Goal: Task Accomplishment & Management: Manage account settings

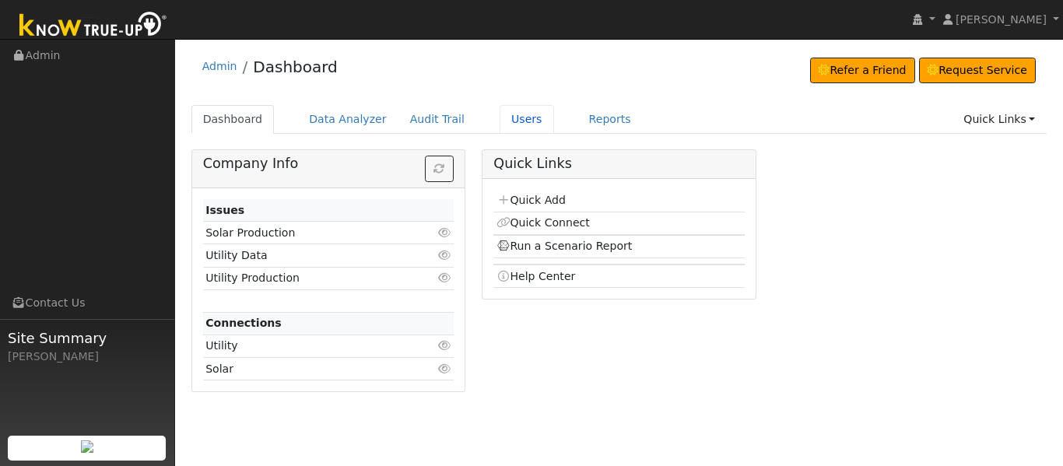
drag, startPoint x: 0, startPoint y: 0, endPoint x: 492, endPoint y: 124, distance: 506.9
click at [499, 124] on link "Users" at bounding box center [526, 119] width 54 height 29
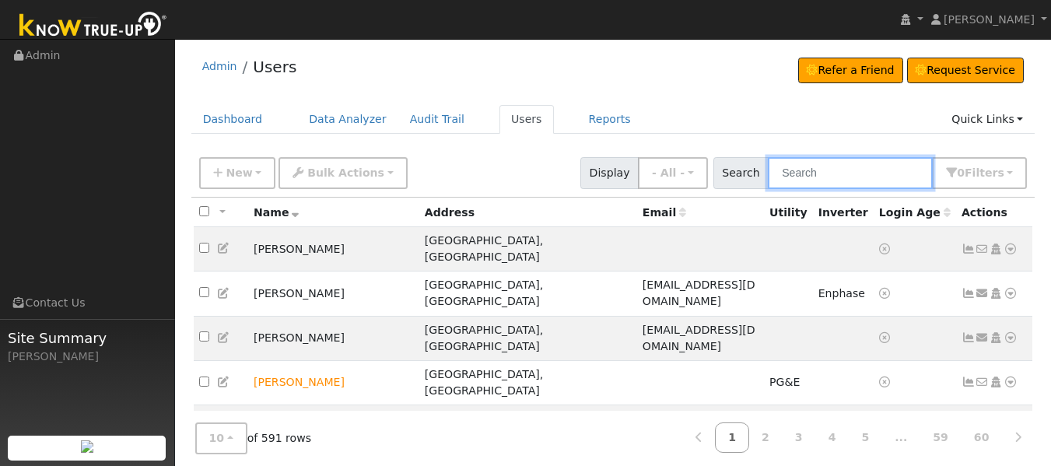
click at [807, 177] on input "text" at bounding box center [850, 173] width 165 height 32
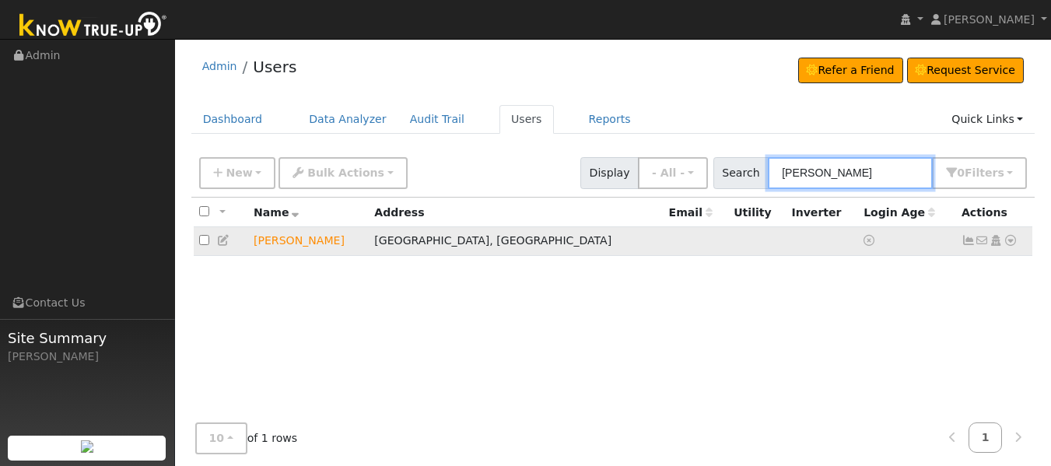
type input "michael wells"
click at [1007, 242] on icon at bounding box center [1010, 240] width 14 height 11
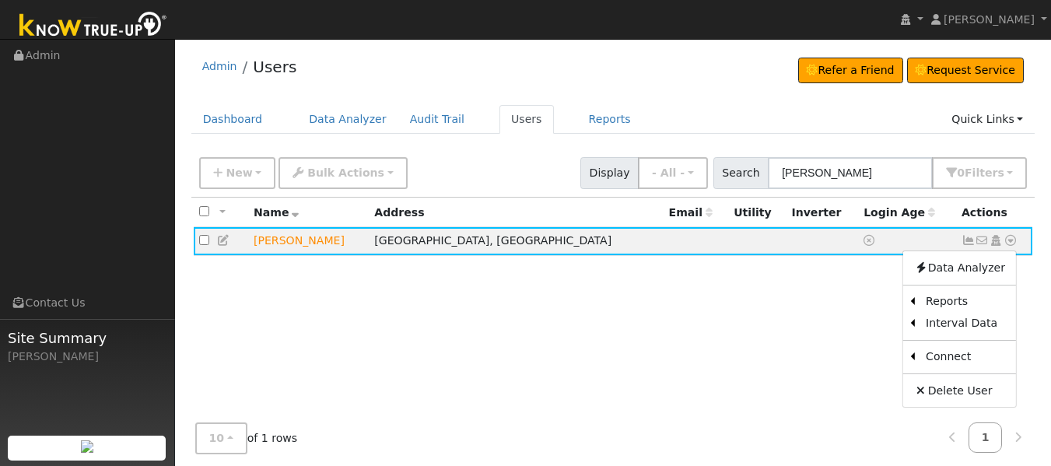
click at [0, 0] on link "Utility" at bounding box center [0, 0] width 0 height 0
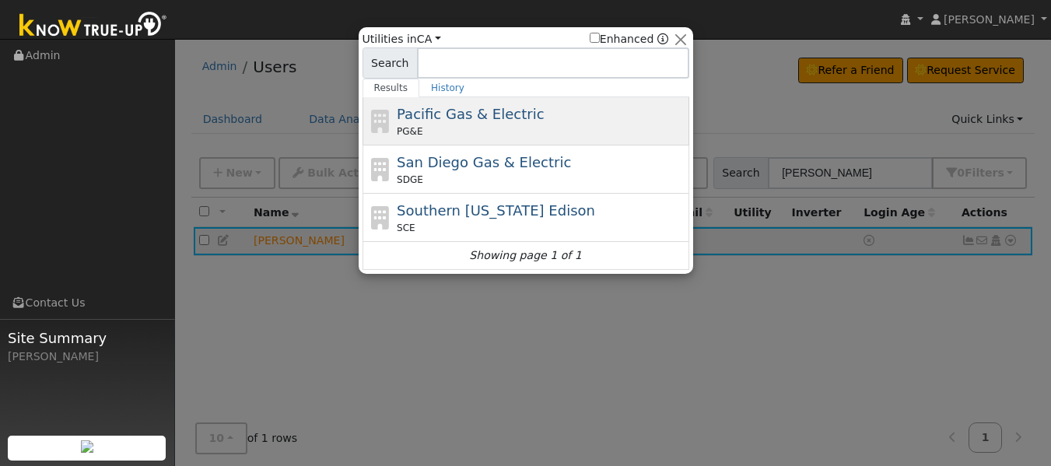
click at [488, 125] on div "PG&E" at bounding box center [541, 131] width 289 height 14
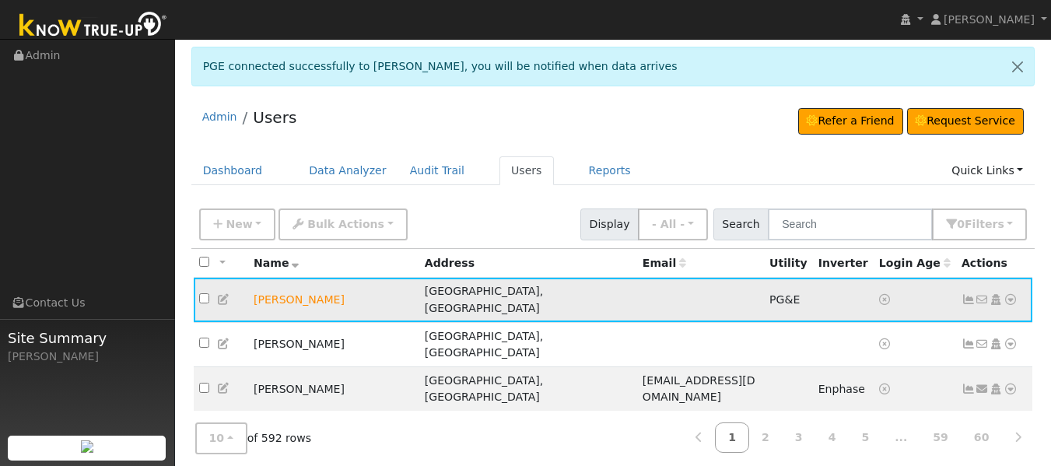
click at [965, 294] on icon at bounding box center [968, 299] width 14 height 11
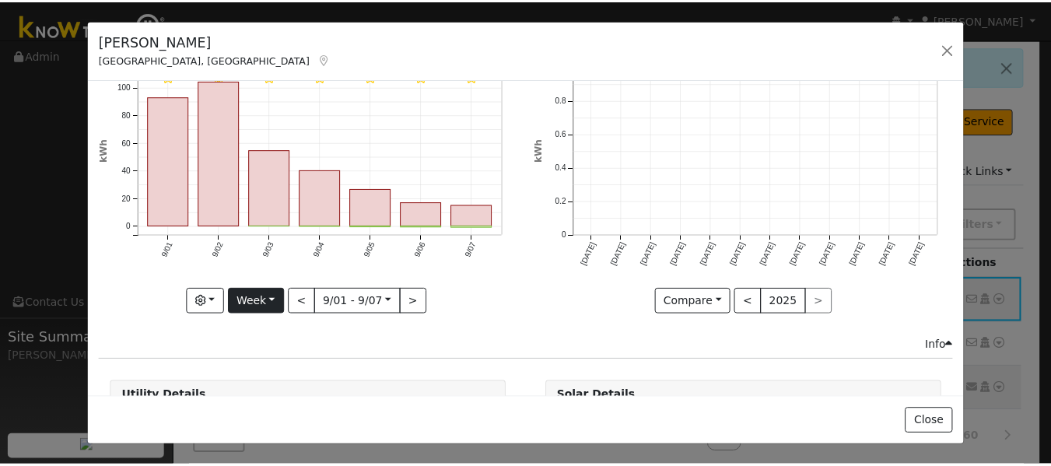
scroll to position [78, 0]
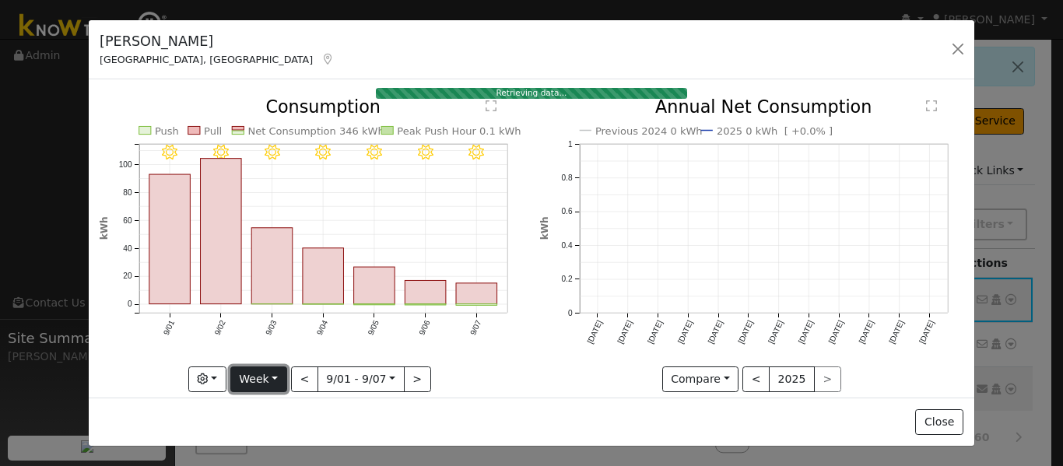
click at [278, 373] on button "Week" at bounding box center [258, 379] width 57 height 26
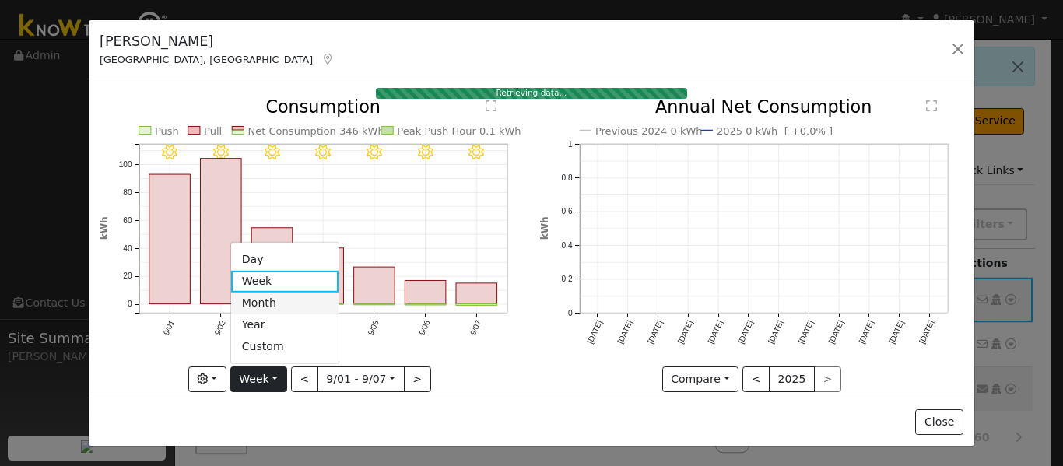
click at [272, 303] on link "Month" at bounding box center [285, 303] width 108 height 22
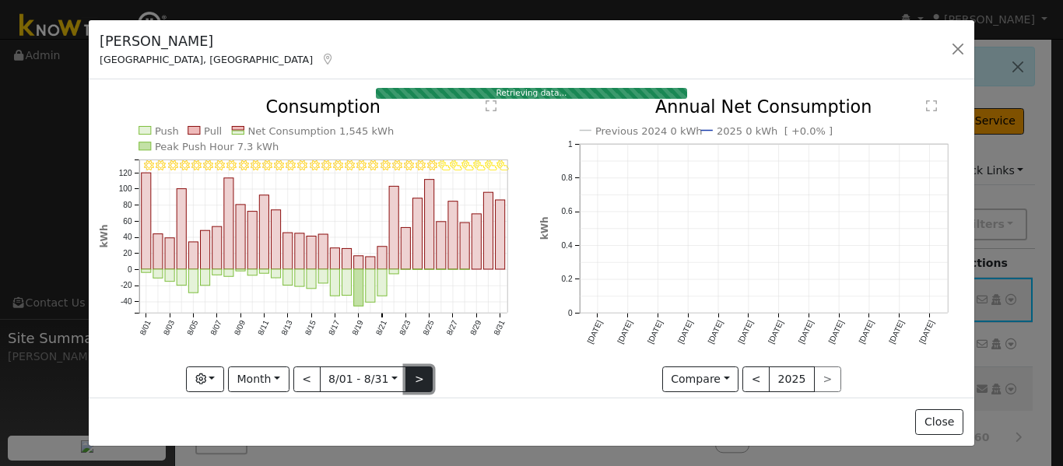
click at [420, 371] on button ">" at bounding box center [418, 379] width 27 height 26
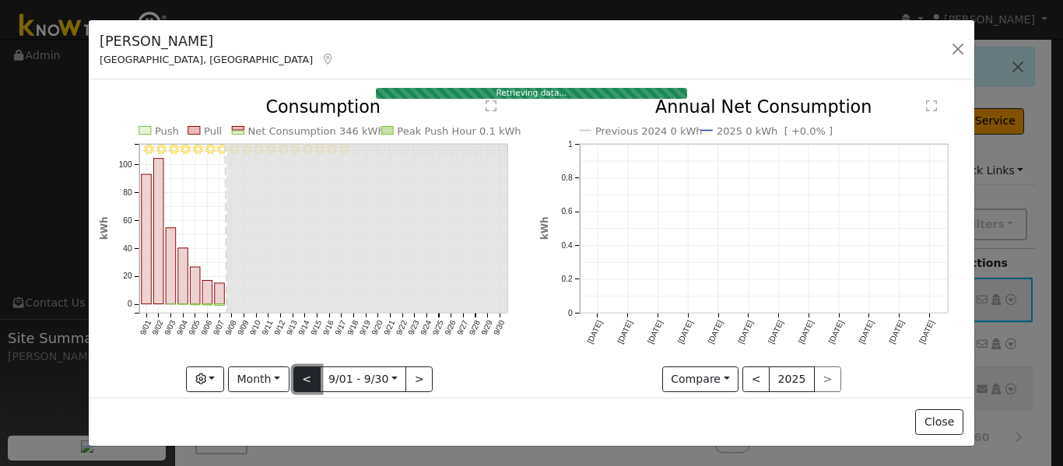
click at [299, 374] on button "<" at bounding box center [306, 379] width 27 height 26
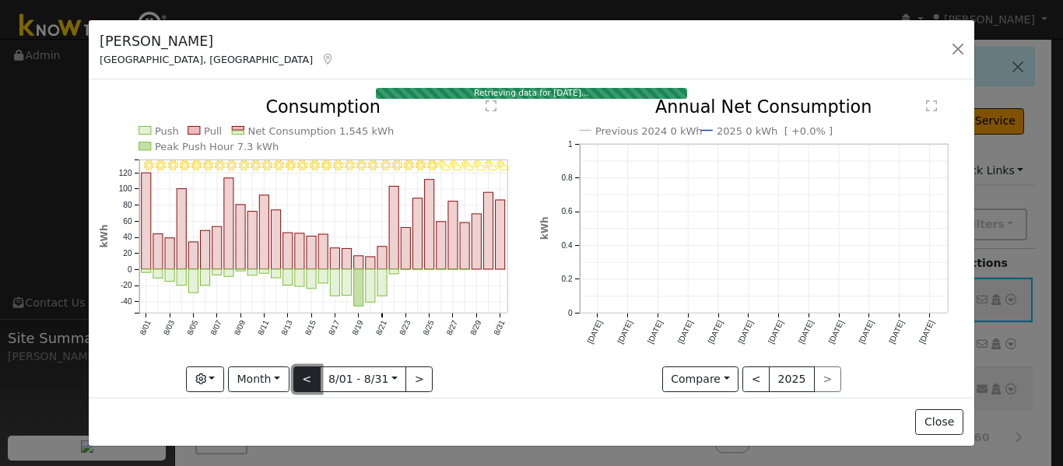
click at [299, 374] on button "<" at bounding box center [306, 379] width 27 height 26
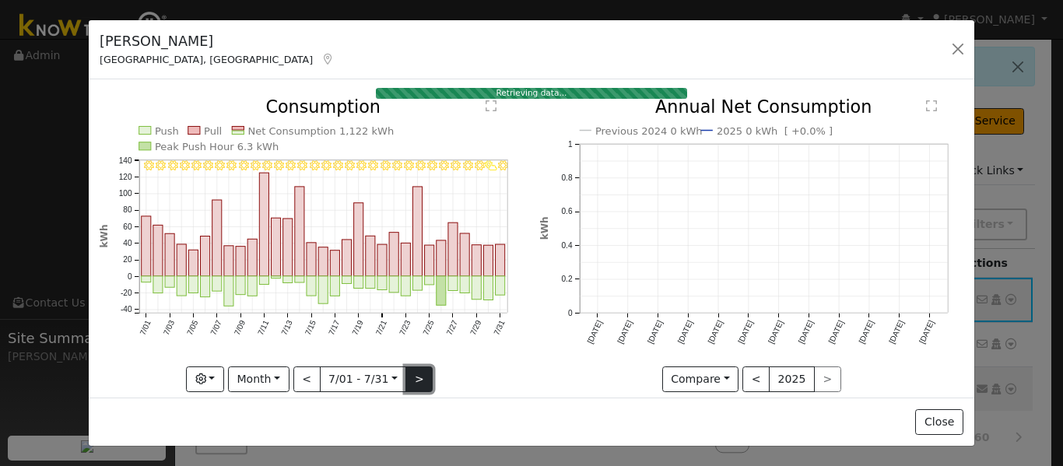
click at [414, 371] on button ">" at bounding box center [418, 379] width 27 height 26
type input "2025-08-01"
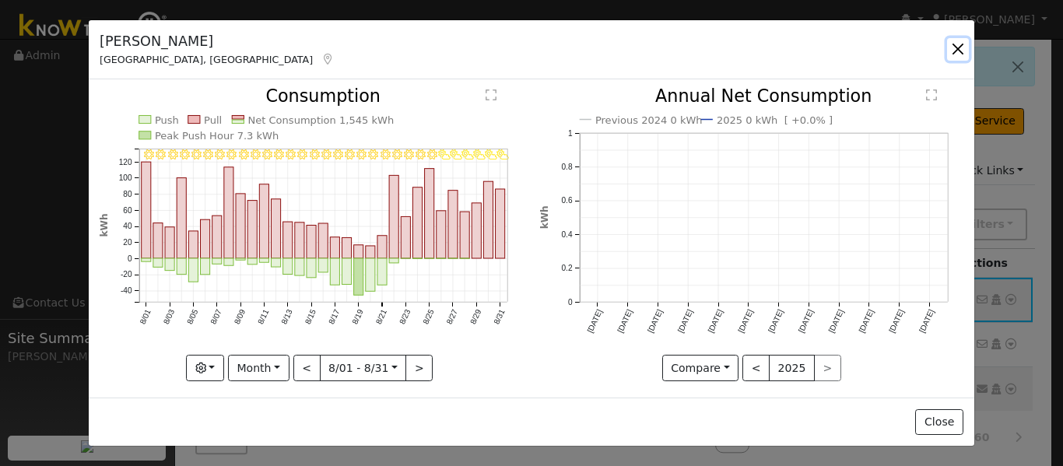
click at [953, 40] on button "button" at bounding box center [958, 49] width 22 height 22
